Goal: Information Seeking & Learning: Learn about a topic

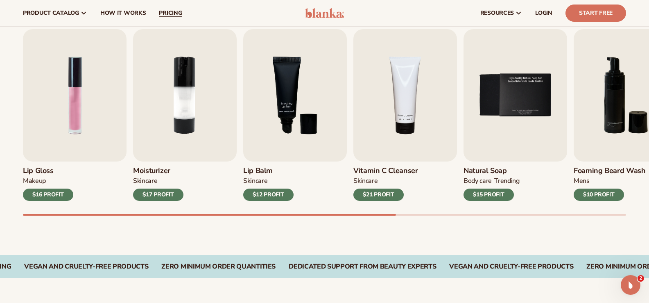
scroll to position [265, 0]
click at [133, 15] on span "How It Works" at bounding box center [123, 13] width 46 height 7
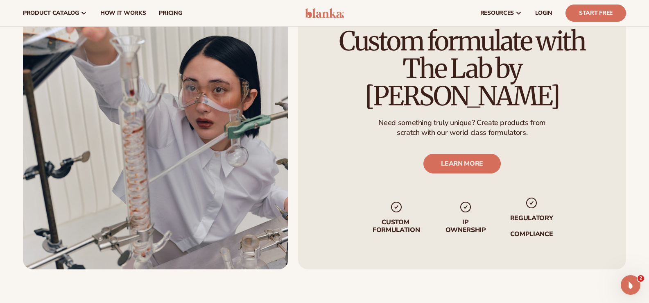
scroll to position [1432, 0]
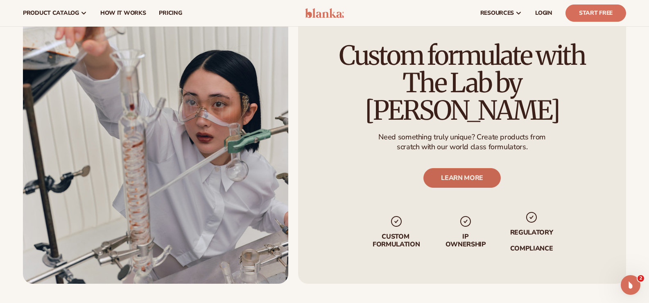
click at [477, 179] on link "LEARN MORE" at bounding box center [462, 178] width 77 height 20
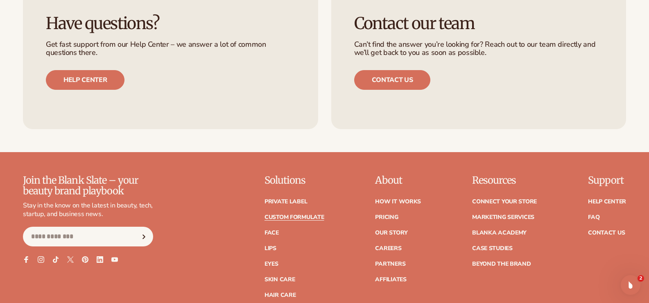
scroll to position [1105, 0]
